Goal: Navigation & Orientation: Find specific page/section

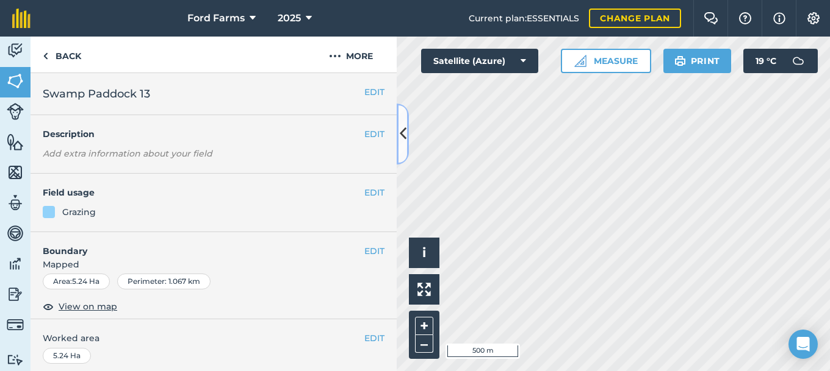
click at [400, 136] on icon at bounding box center [403, 133] width 7 height 21
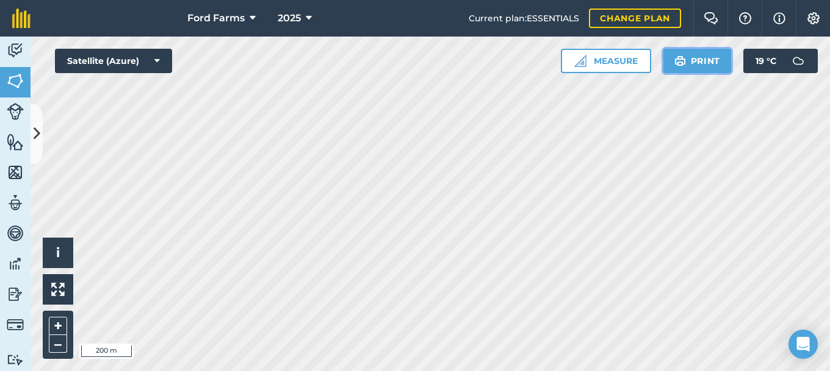
click at [689, 59] on button "Print" at bounding box center [697, 61] width 68 height 24
